Goal: Obtain resource: Download file/media

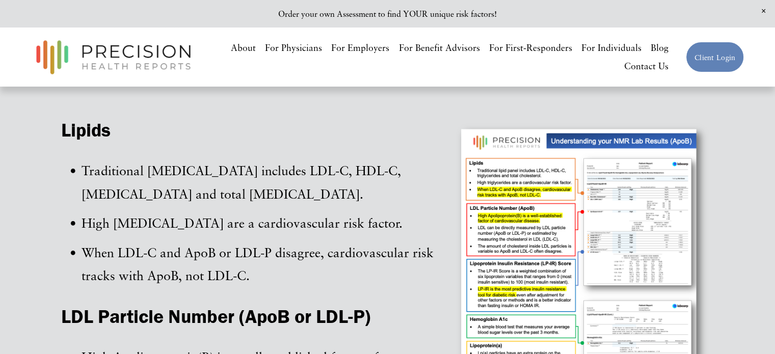
scroll to position [255, 0]
click at [497, 185] on div at bounding box center [582, 289] width 264 height 343
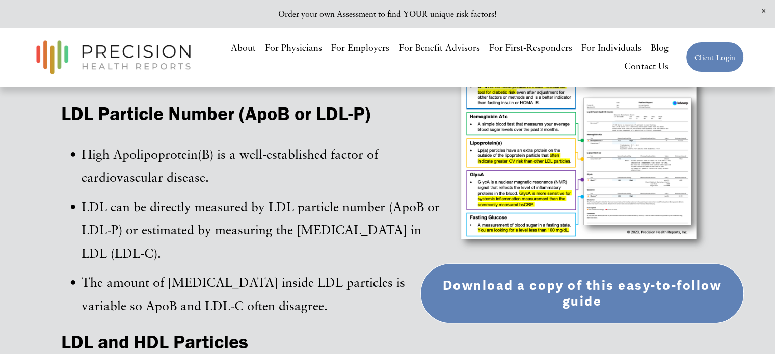
scroll to position [458, 0]
drag, startPoint x: 83, startPoint y: 232, endPoint x: 119, endPoint y: 237, distance: 36.5
click at [119, 237] on p "LDL can be directly measured by LDL particle number (ApoB or LDL-P) or estimate…" at bounding box center [262, 229] width 363 height 69
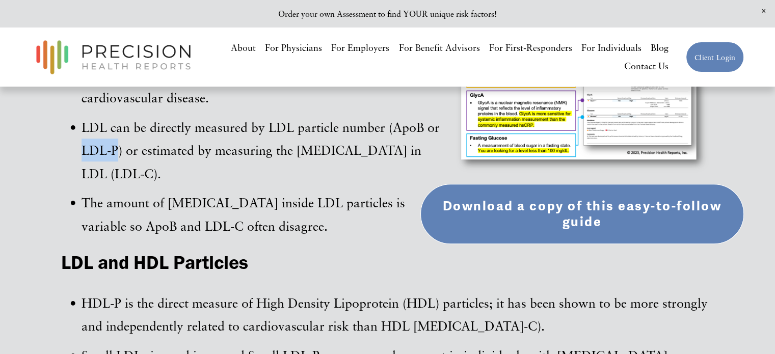
scroll to position [560, 0]
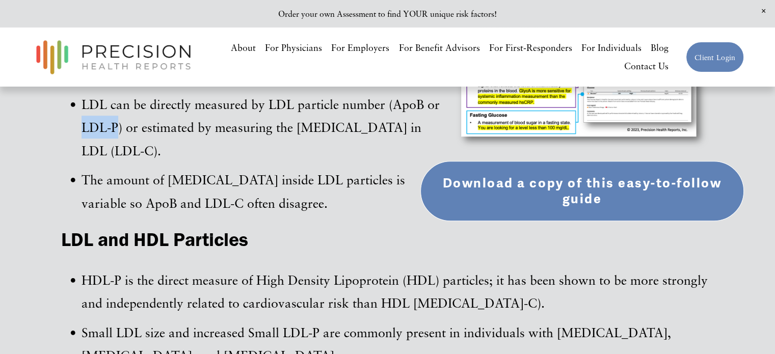
click at [604, 181] on link "Download a copy of this easy-to-follow guide" at bounding box center [581, 191] width 323 height 60
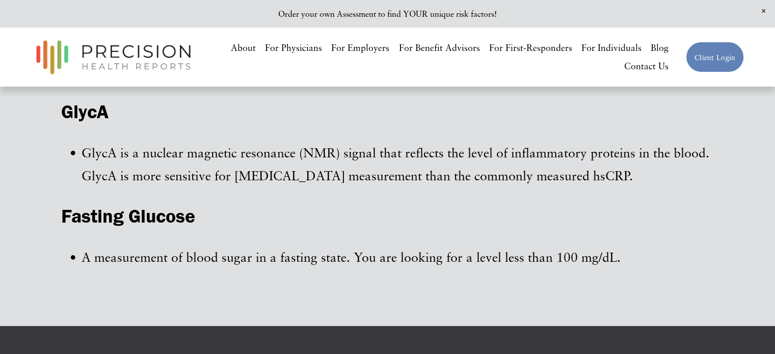
scroll to position [1477, 0]
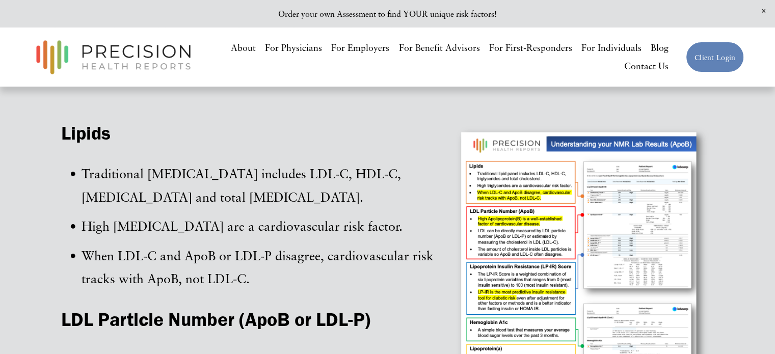
scroll to position [255, 0]
